Goal: Task Accomplishment & Management: Use online tool/utility

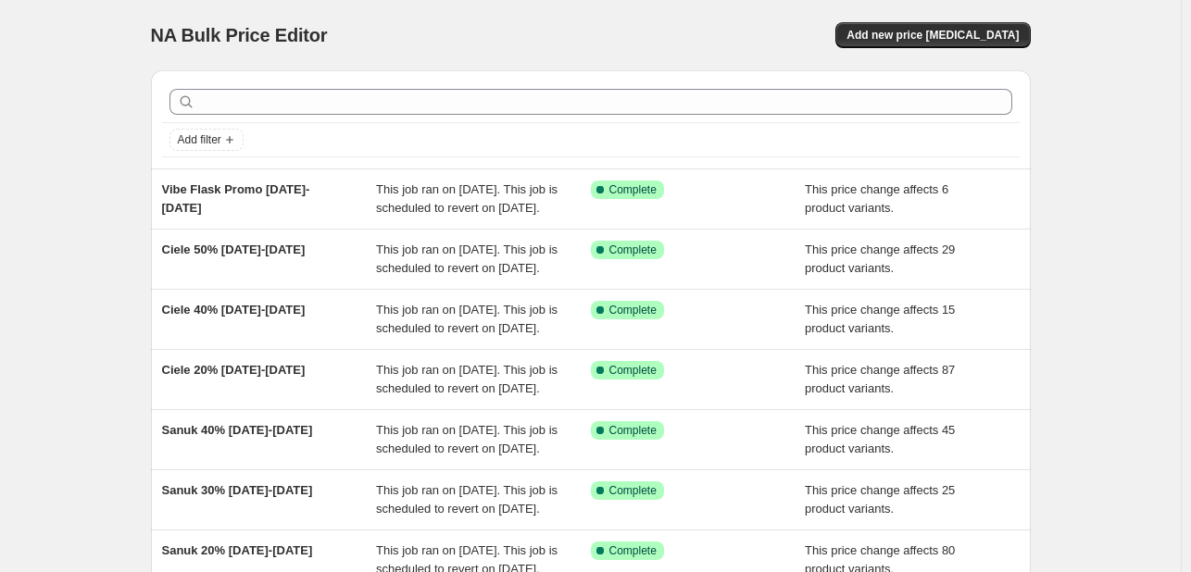
click at [1052, 160] on div "NA Bulk Price Editor. This page is ready NA Bulk Price Editor Add new price [ME…" at bounding box center [591, 477] width 924 height 954
click at [993, 35] on span "Add new price [MEDICAL_DATA]" at bounding box center [933, 35] width 172 height 15
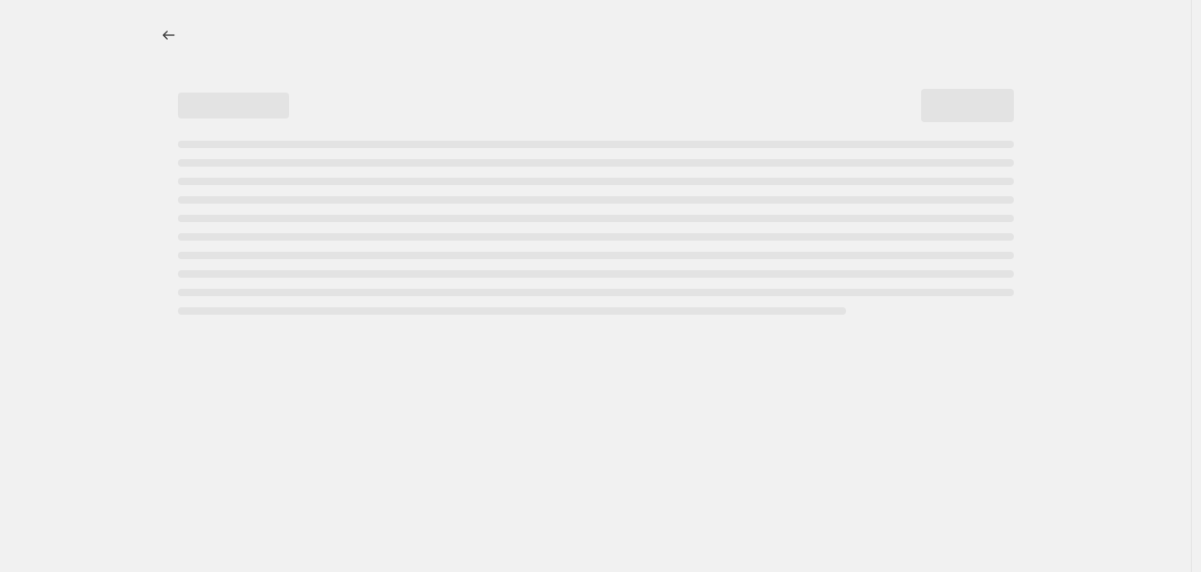
select select "percentage"
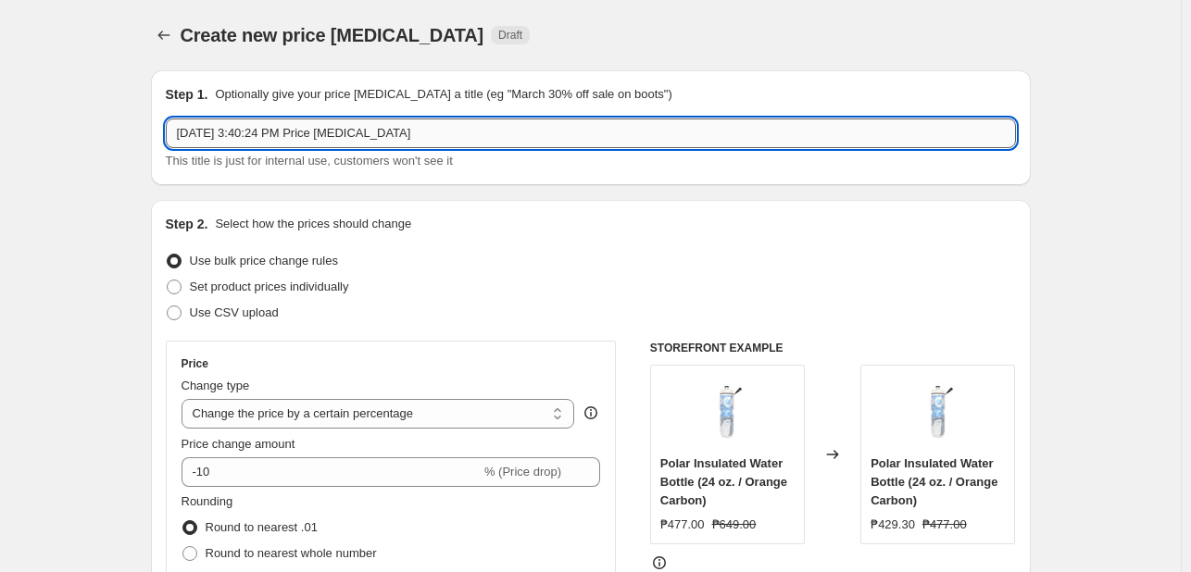
click at [253, 119] on input "[DATE] 3:40:24 PM Price [MEDICAL_DATA]" at bounding box center [591, 134] width 850 height 30
type input "s"
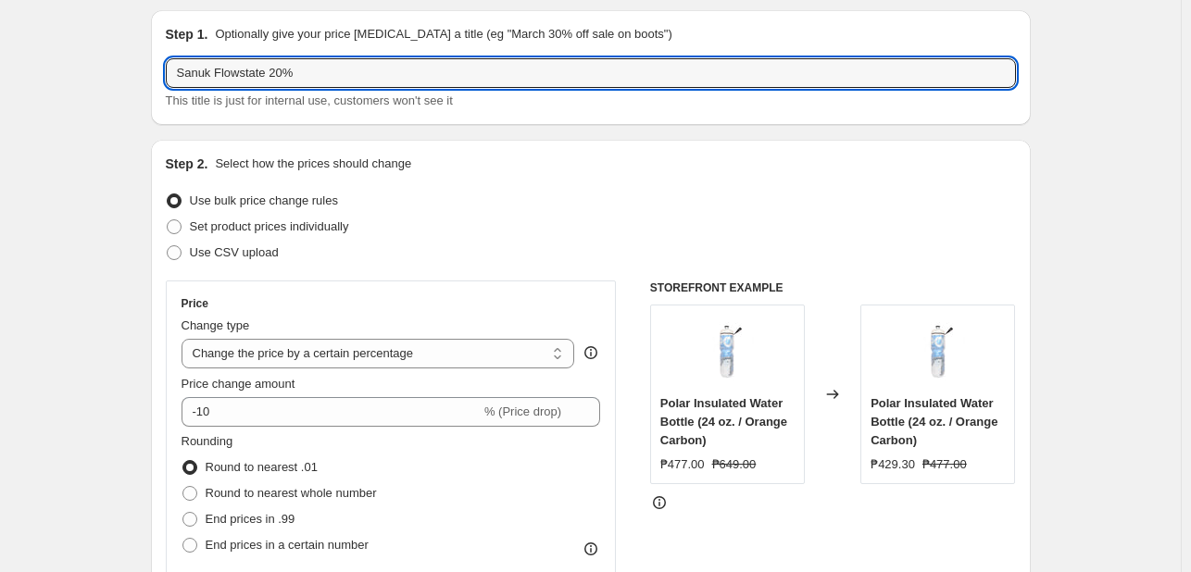
scroll to position [93, 0]
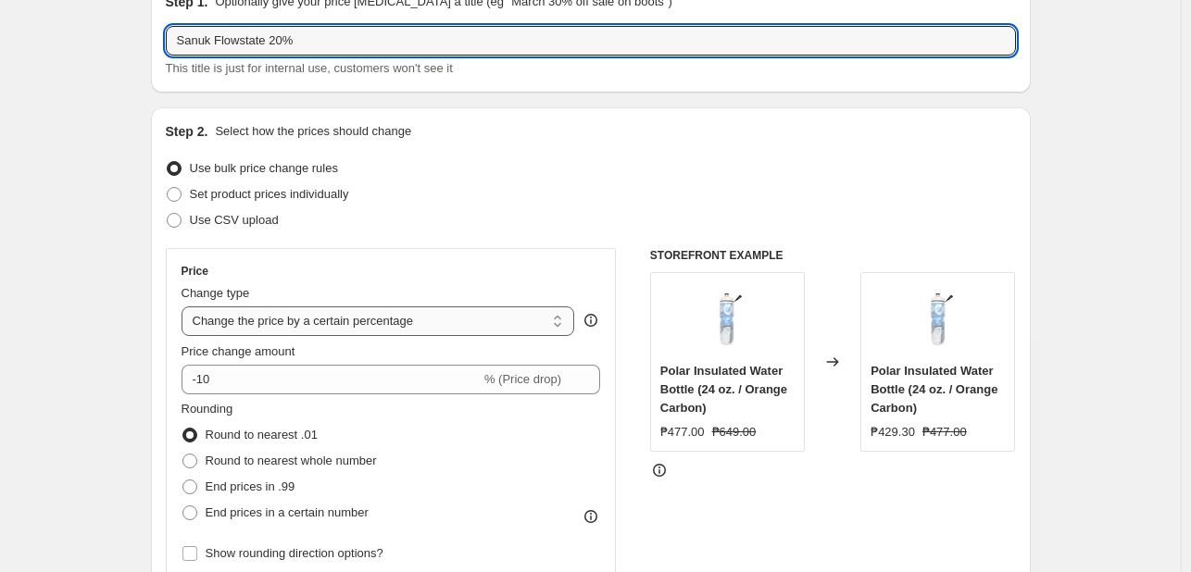
type input "Sanuk Flowstate 20%"
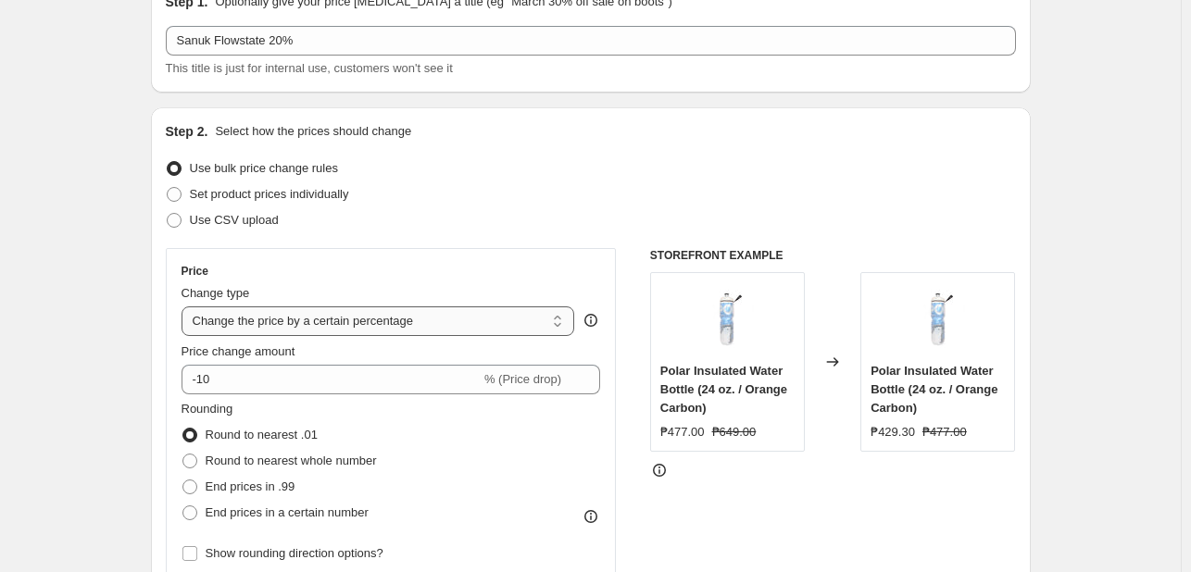
click at [370, 333] on select "Change the price to a certain amount Change the price by a certain amount Chang…" at bounding box center [379, 322] width 394 height 30
select select "pcap"
click at [185, 307] on select "Change the price to a certain amount Change the price by a certain amount Chang…" at bounding box center [379, 322] width 394 height 30
type input "-20"
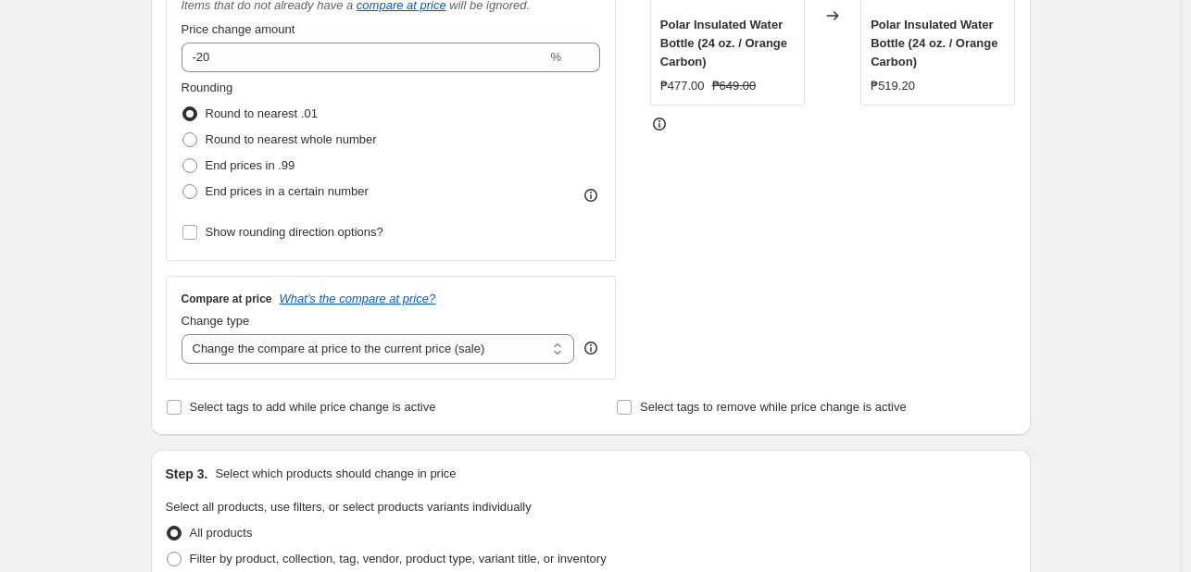
scroll to position [556, 0]
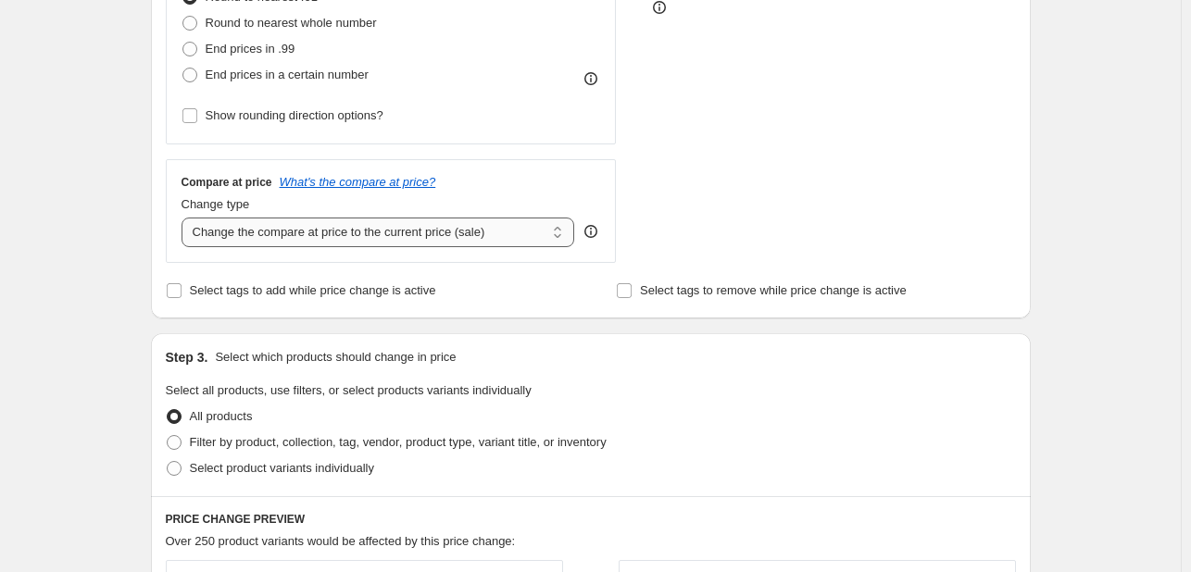
click at [453, 243] on select "Change the compare at price to the current price (sale) Change the compare at p…" at bounding box center [379, 233] width 394 height 30
select select "no_change"
click at [185, 219] on select "Change the compare at price to the current price (sale) Change the compare at p…" at bounding box center [379, 233] width 394 height 30
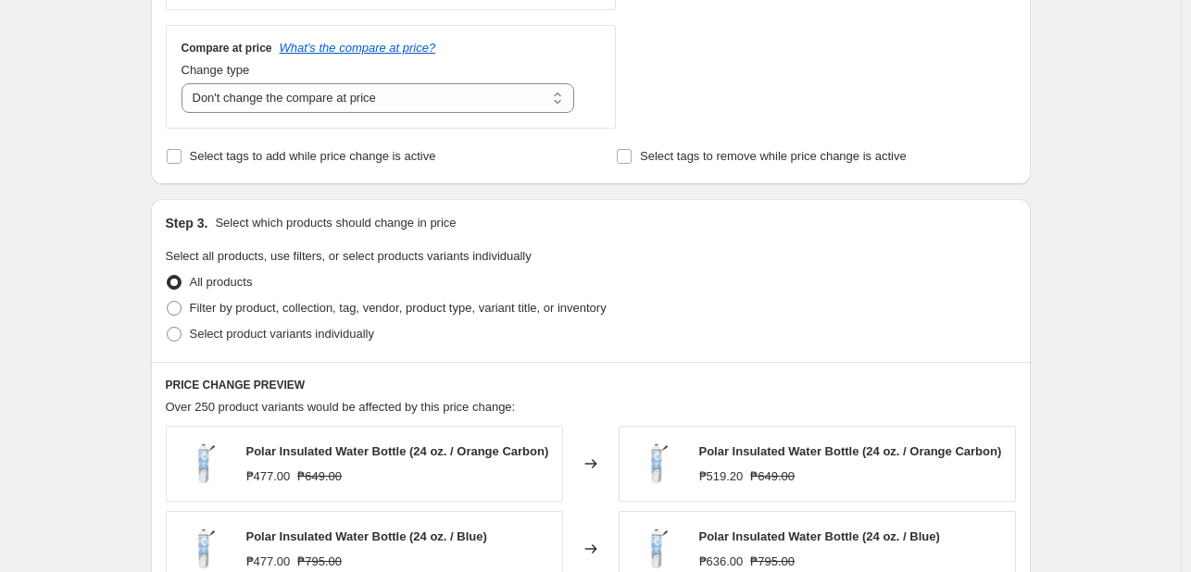
scroll to position [741, 0]
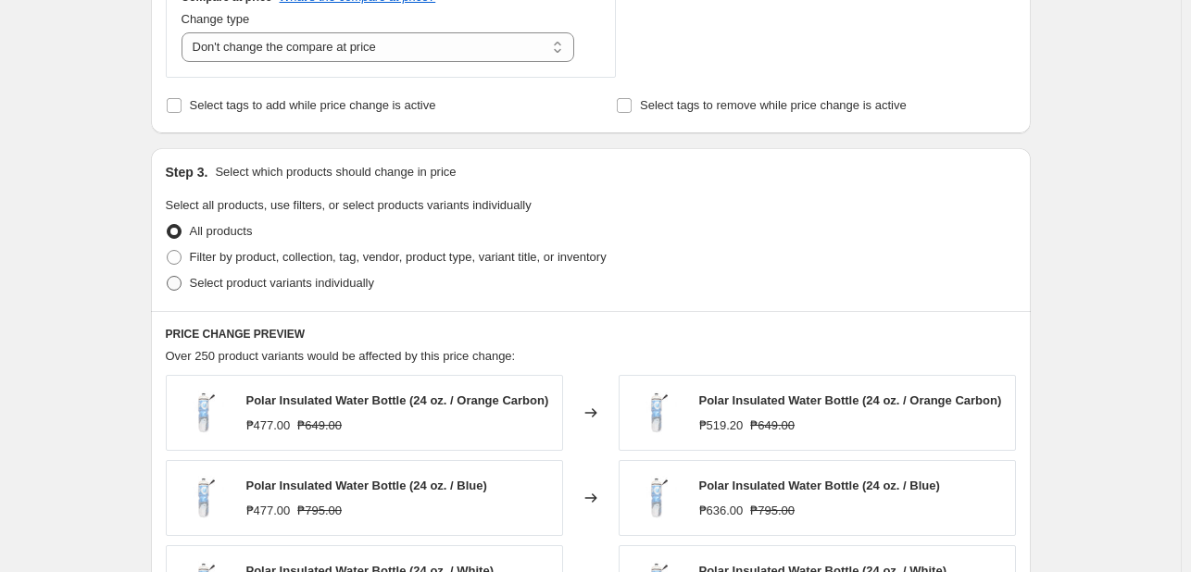
click at [271, 283] on span "Select product variants individually" at bounding box center [282, 283] width 184 height 14
click at [168, 277] on input "Select product variants individually" at bounding box center [167, 276] width 1 height 1
radio input "true"
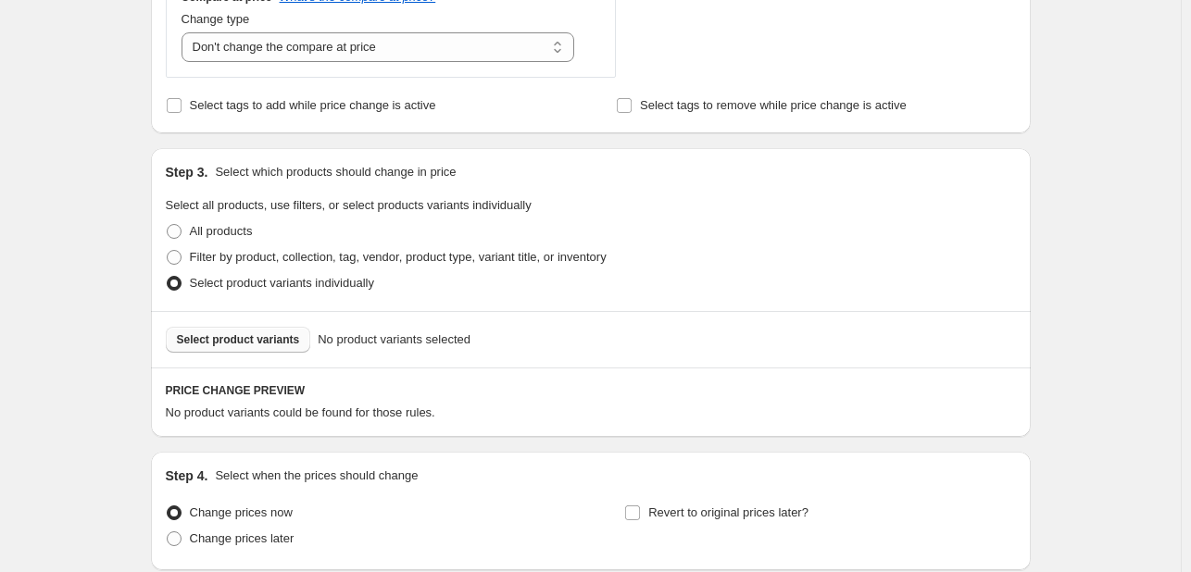
click at [251, 333] on span "Select product variants" at bounding box center [238, 340] width 123 height 15
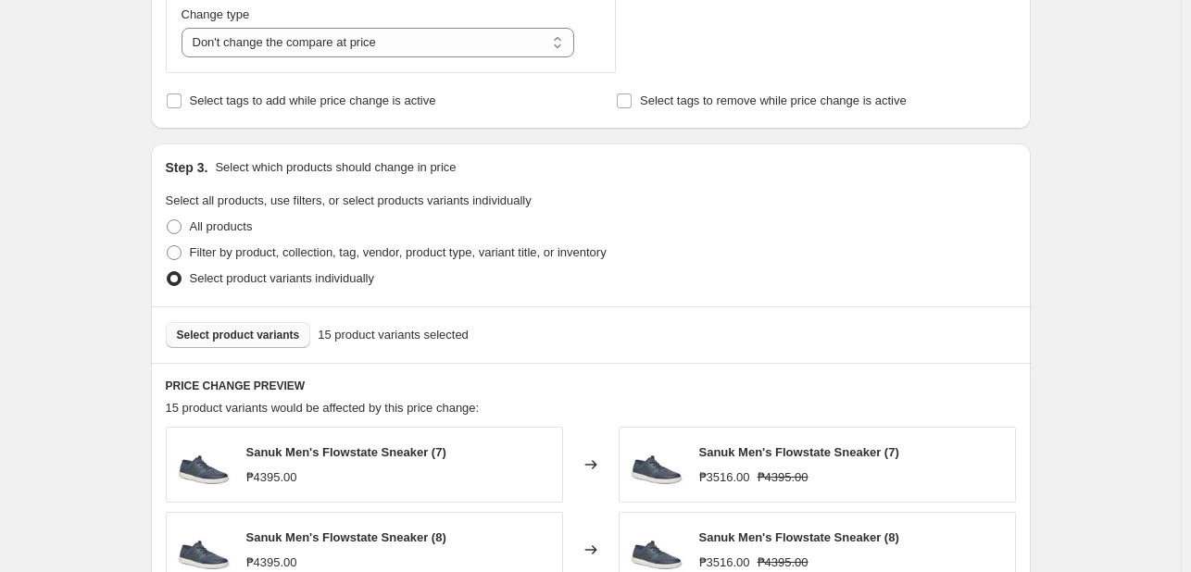
scroll to position [1297, 0]
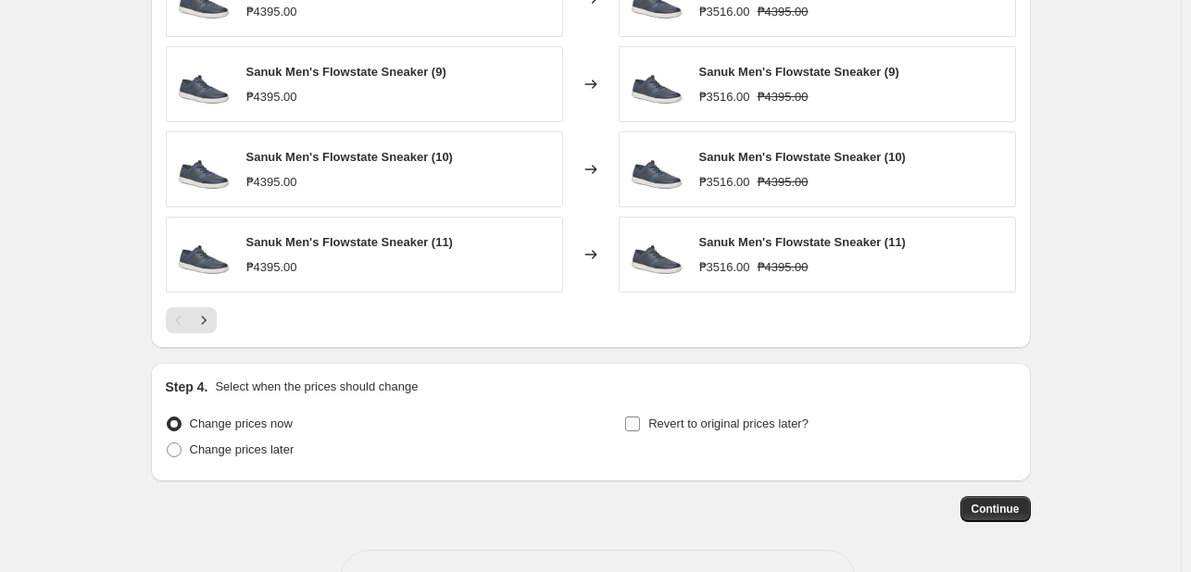
click at [678, 421] on span "Revert to original prices later?" at bounding box center [728, 424] width 160 height 14
click at [640, 421] on input "Revert to original prices later?" at bounding box center [632, 424] width 15 height 15
checkbox input "true"
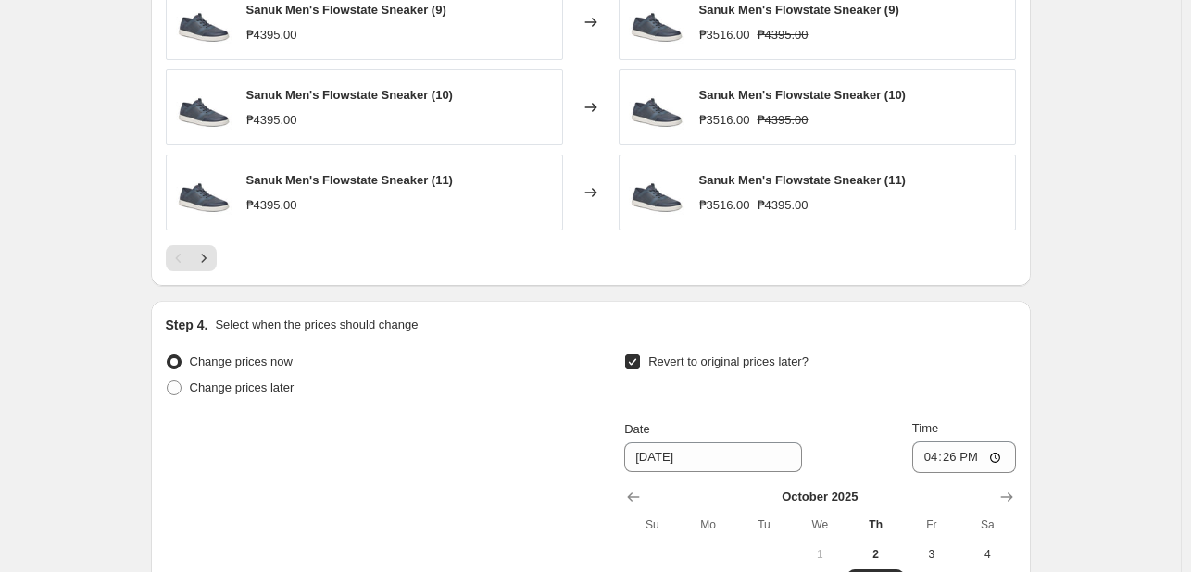
scroll to position [1675, 0]
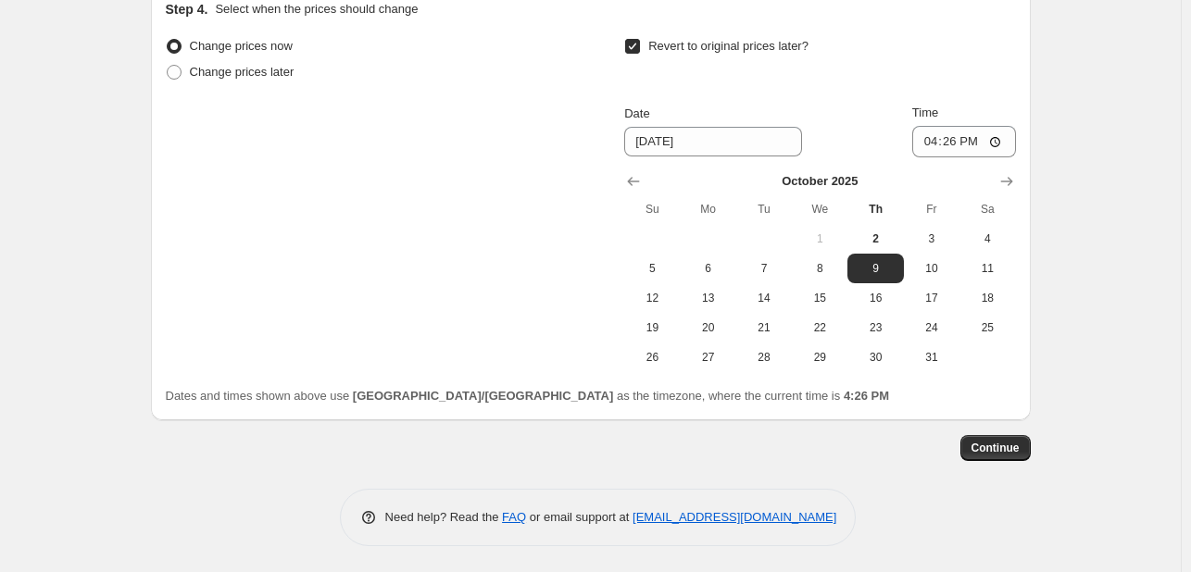
drag, startPoint x: 933, startPoint y: 357, endPoint x: 963, endPoint y: 253, distance: 108.2
click at [934, 357] on span "31" at bounding box center [931, 357] width 41 height 15
type input "[DATE]"
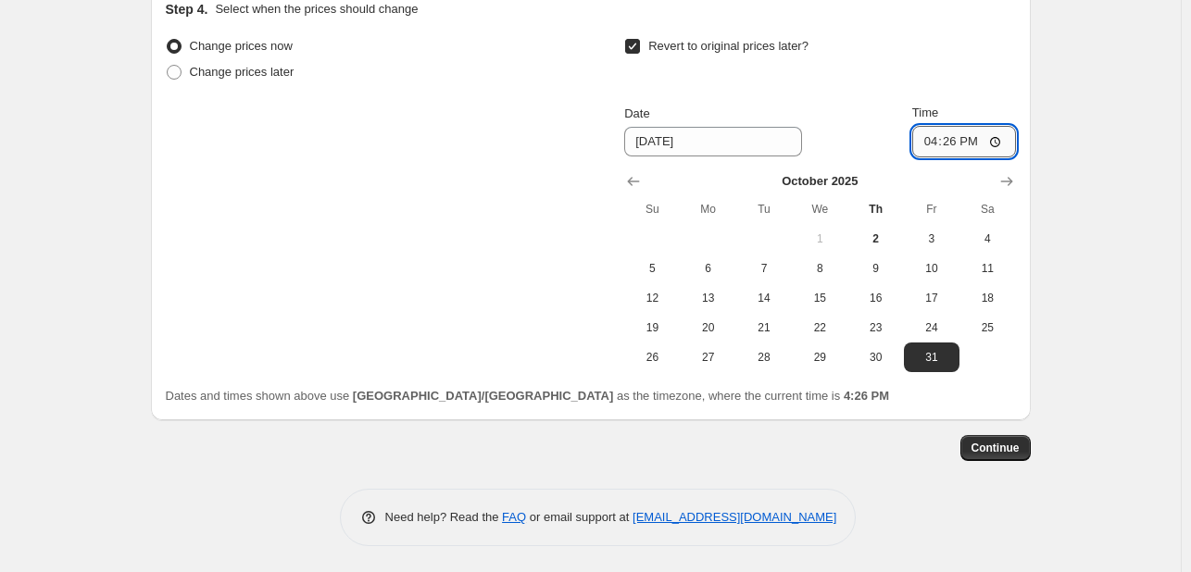
click at [937, 142] on input "16:26" at bounding box center [964, 141] width 104 height 31
type input "23:59"
drag, startPoint x: 1110, startPoint y: 345, endPoint x: 1040, endPoint y: 421, distance: 102.9
click at [1014, 444] on span "Continue" at bounding box center [996, 448] width 48 height 15
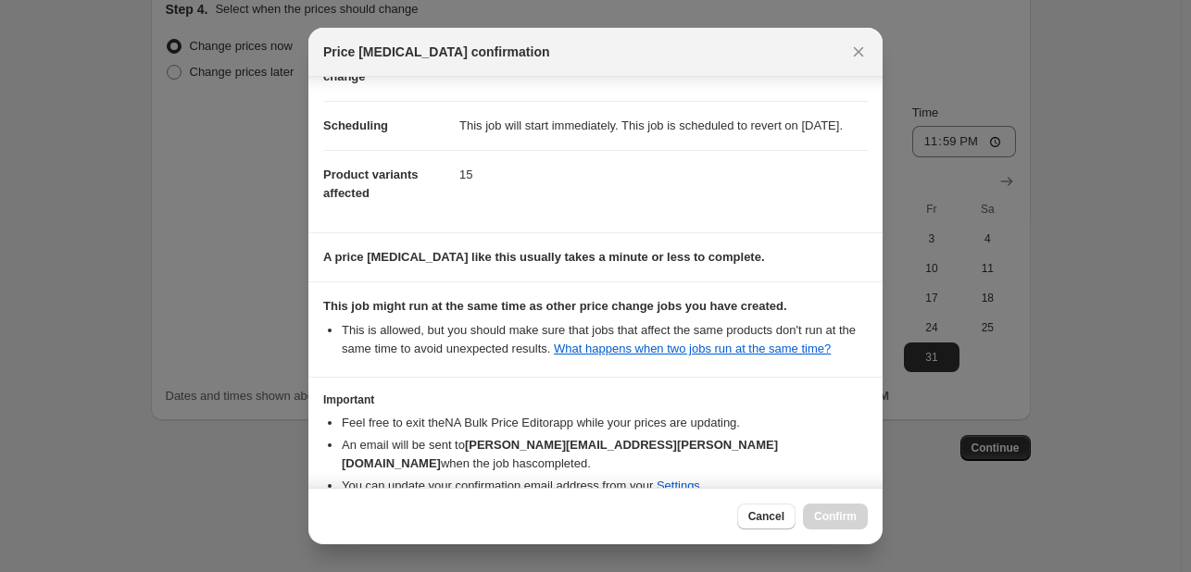
scroll to position [243, 0]
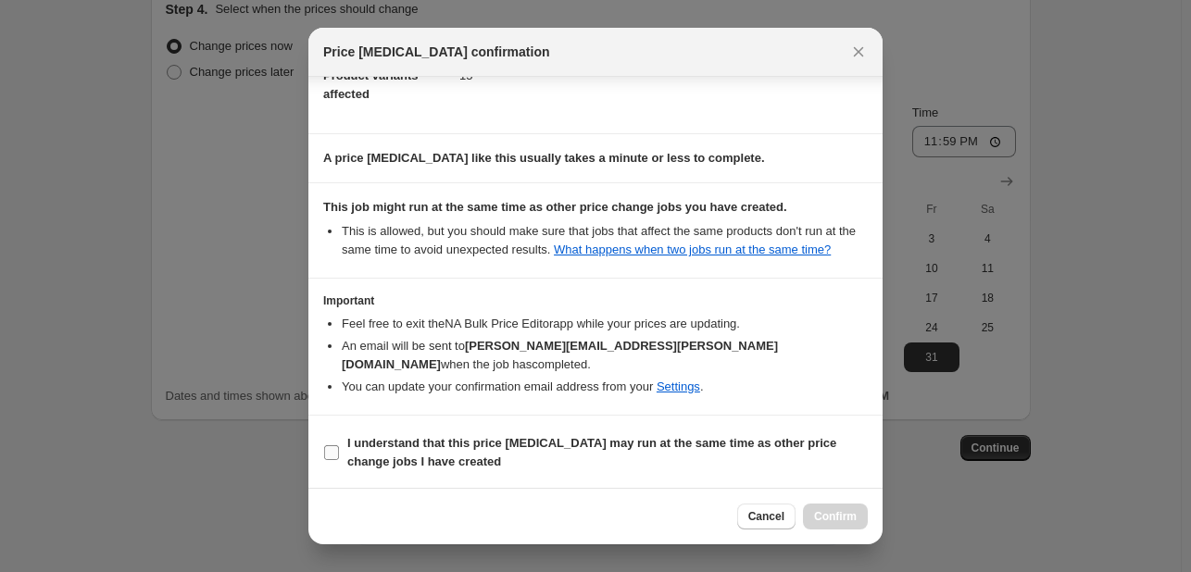
click at [778, 444] on b "I understand that this price [MEDICAL_DATA] may run at the same time as other p…" at bounding box center [591, 452] width 489 height 32
click at [339, 446] on input "I understand that this price [MEDICAL_DATA] may run at the same time as other p…" at bounding box center [331, 453] width 15 height 15
checkbox input "true"
click at [839, 506] on button "Confirm" at bounding box center [835, 517] width 65 height 26
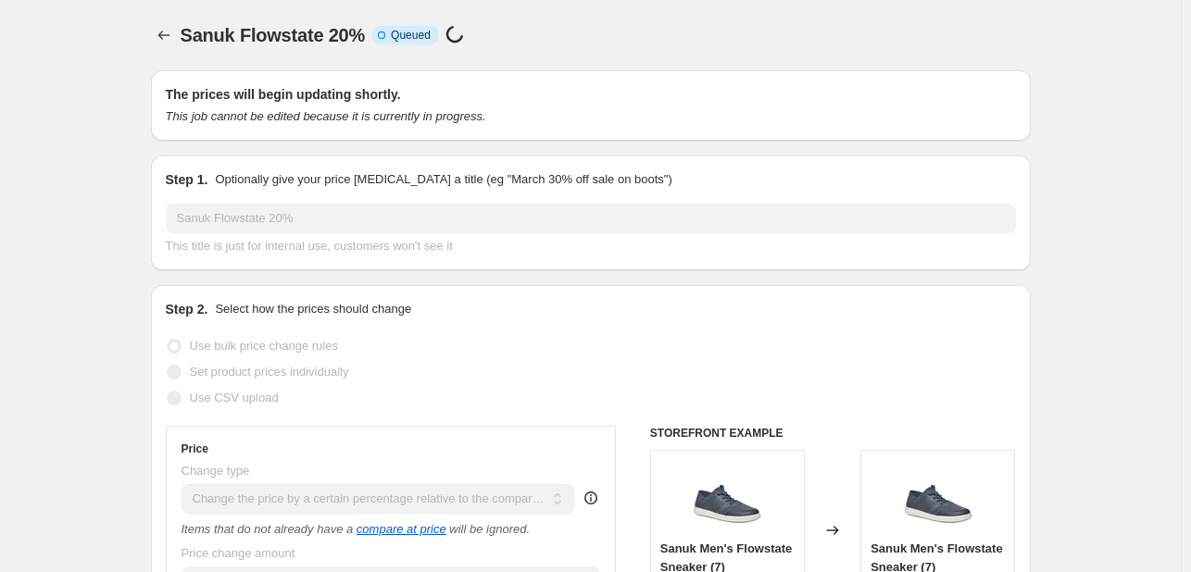
scroll to position [1675, 0]
